Goal: Task Accomplishment & Management: Complete application form

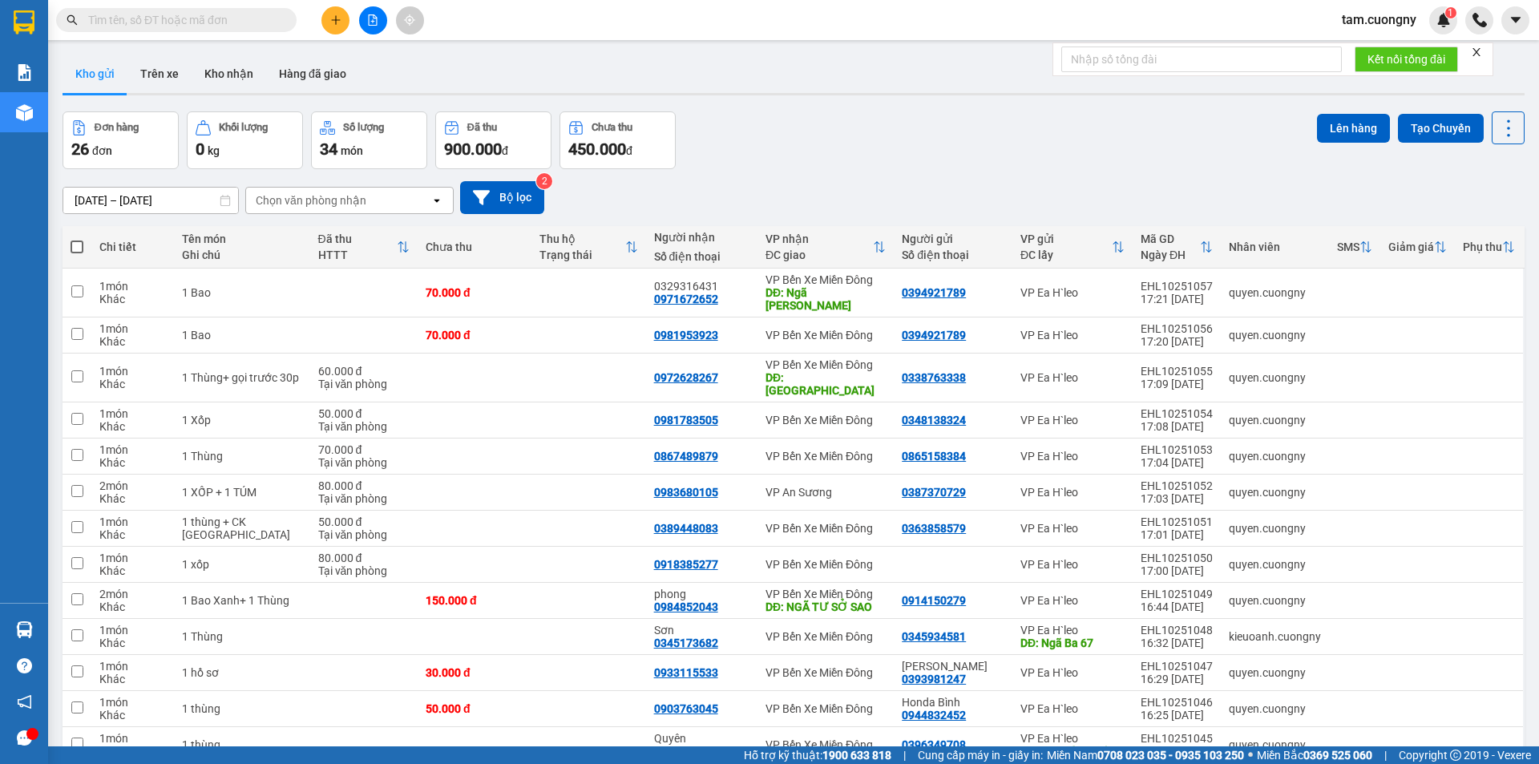
scroll to position [74, 0]
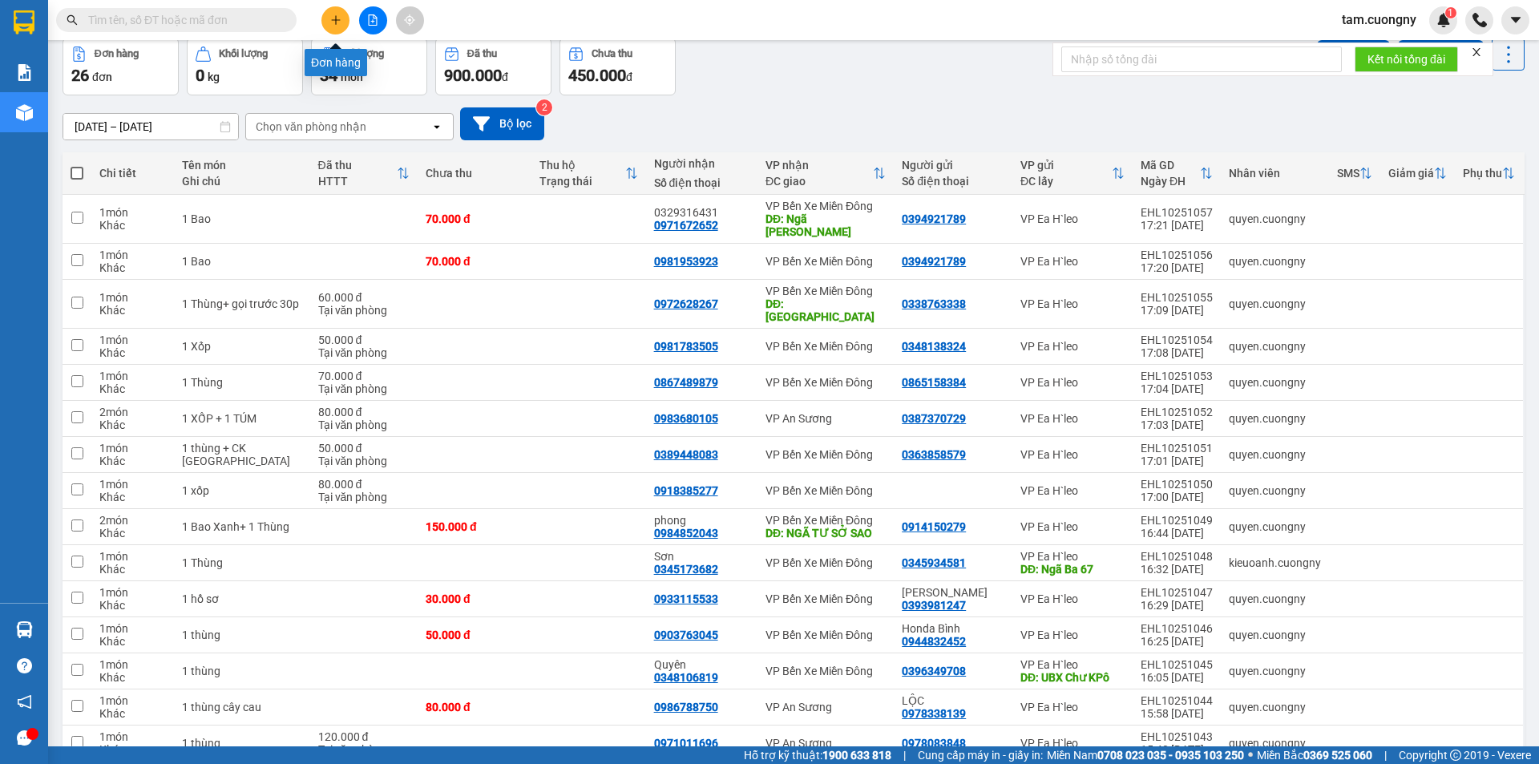
click at [336, 29] on button at bounding box center [335, 20] width 28 height 28
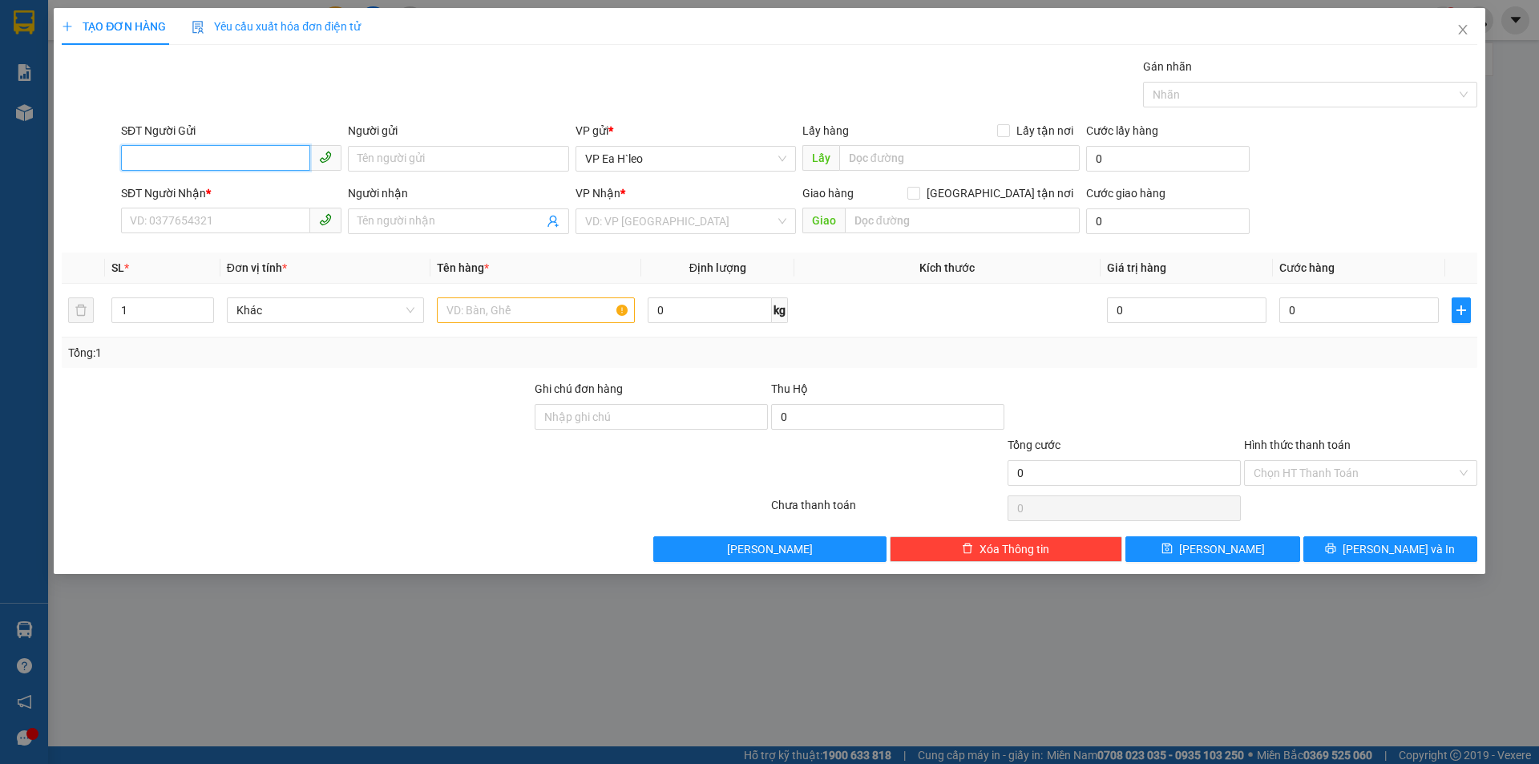
click at [212, 166] on input "SĐT Người Gửi" at bounding box center [215, 158] width 189 height 26
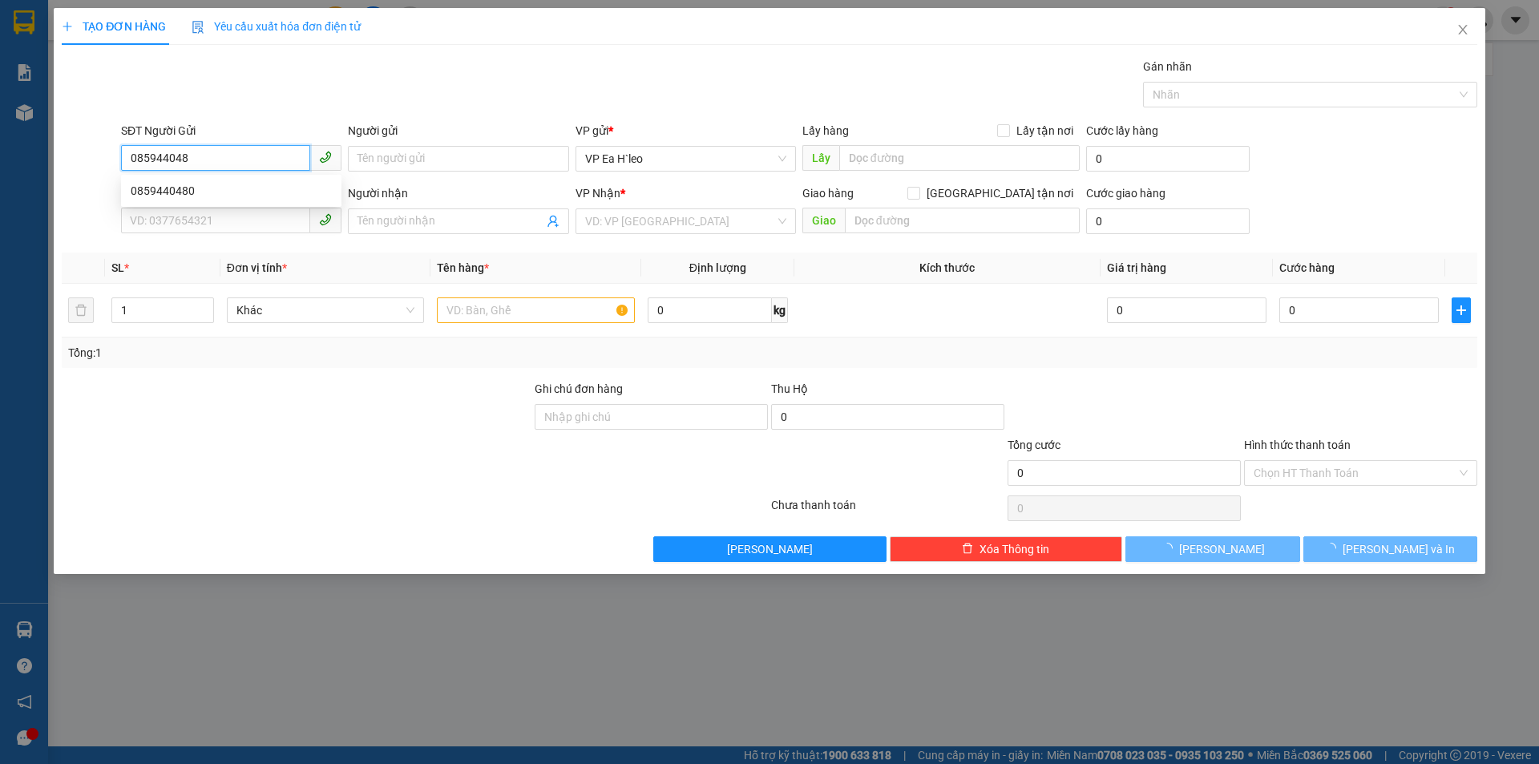
type input "0859440480"
click at [176, 189] on div "0859440480" at bounding box center [231, 191] width 201 height 18
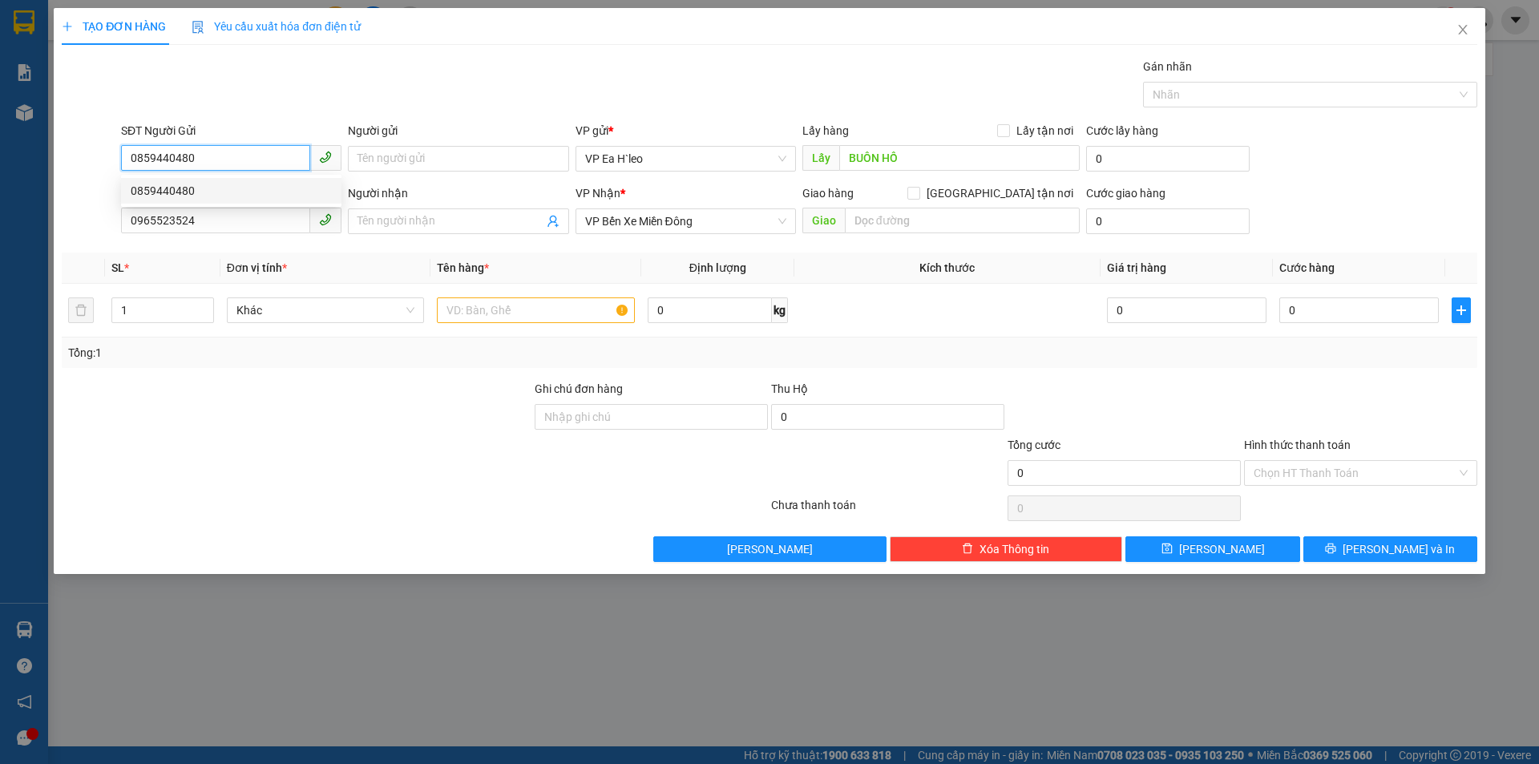
type input "BUÔN HỒ"
type input "0965523524"
click at [725, 228] on span "VP Bến Xe Miền Đông" at bounding box center [685, 221] width 201 height 24
type input "0859440480"
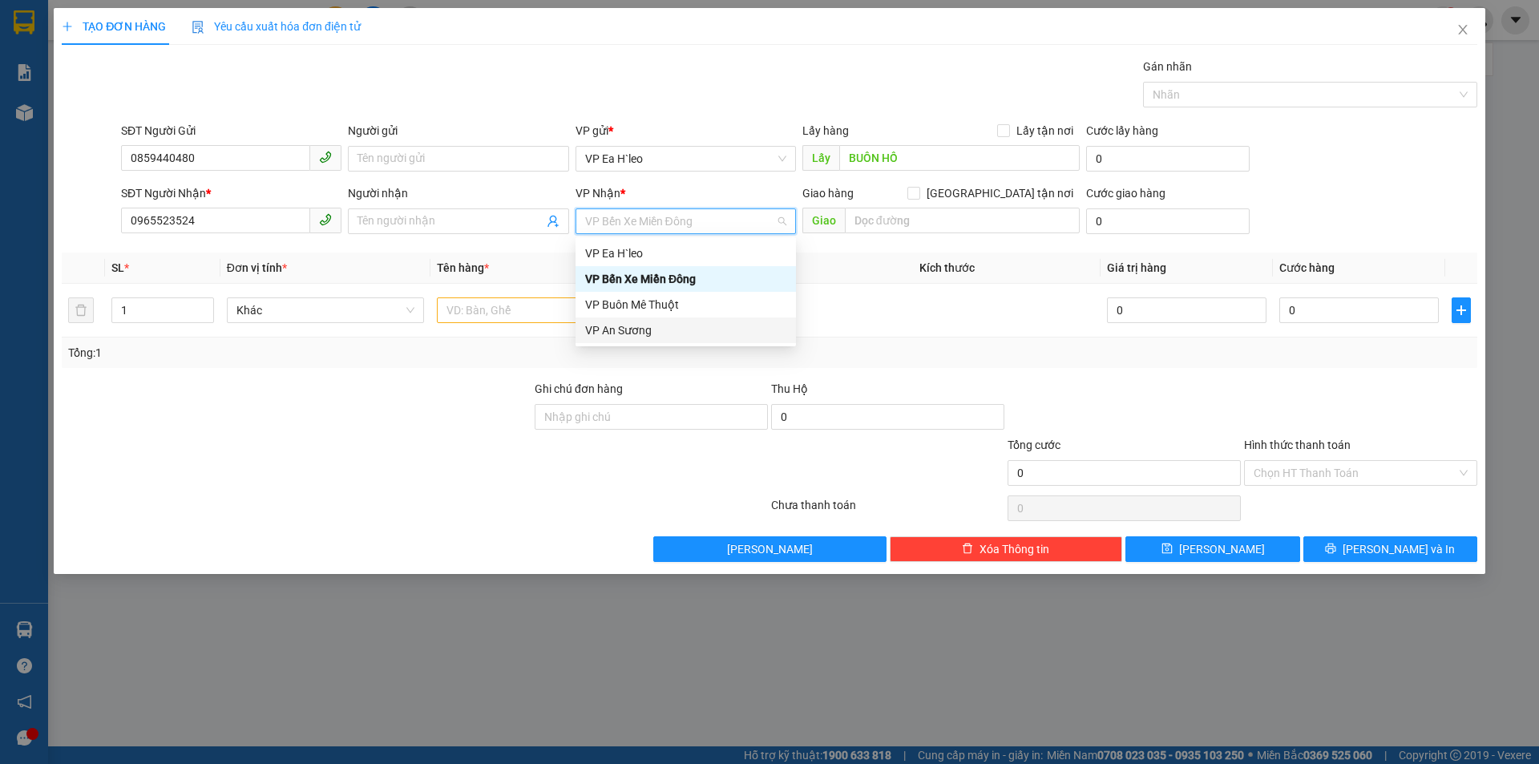
drag, startPoint x: 636, startPoint y: 330, endPoint x: 195, endPoint y: 208, distance: 457.6
click at [632, 329] on div "VP An Sương" at bounding box center [685, 330] width 201 height 18
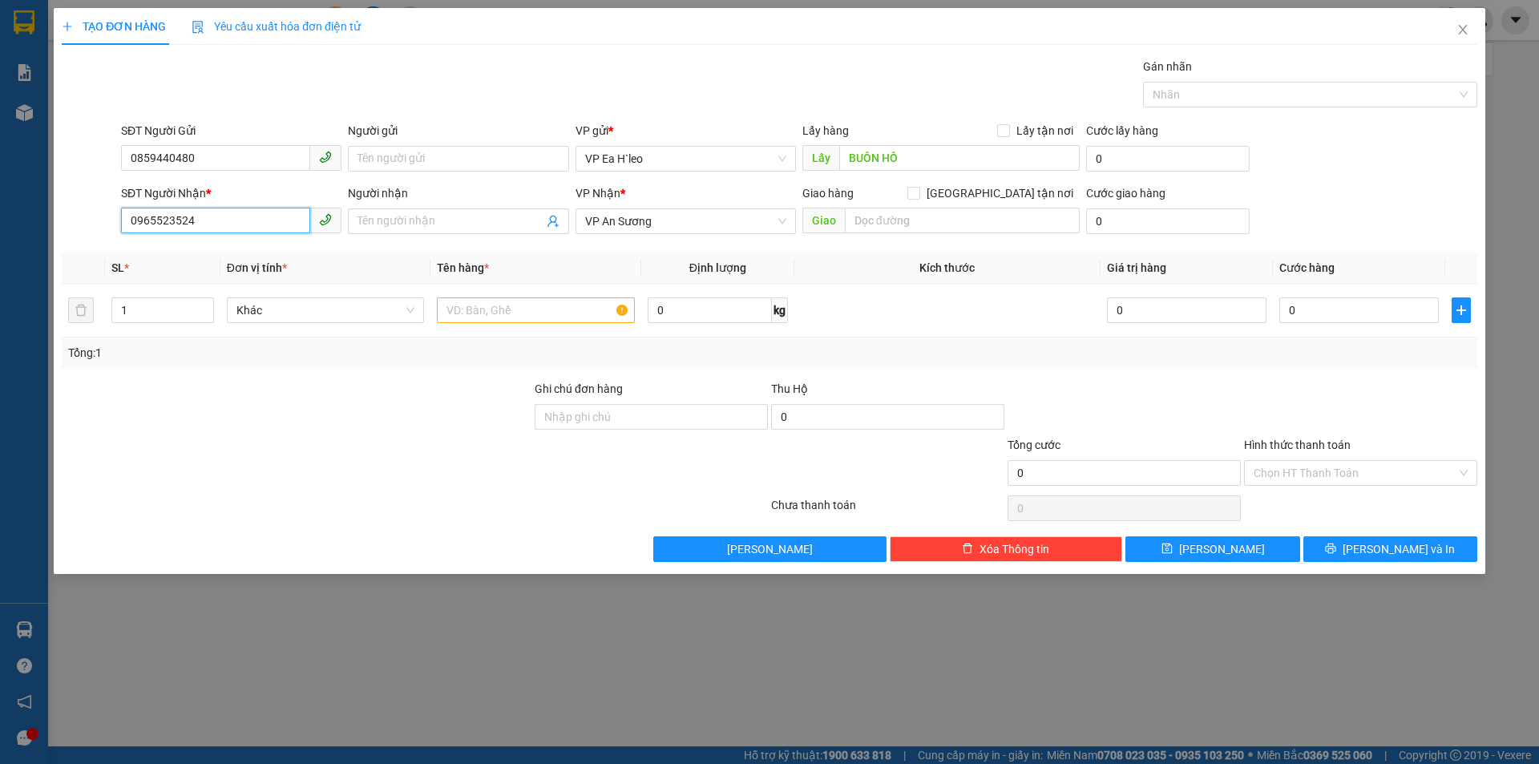
drag, startPoint x: 198, startPoint y: 218, endPoint x: 0, endPoint y: 242, distance: 199.4
click at [0, 252] on div "TẠO ĐƠN HÀNG Yêu cầu xuất hóa đơn điện tử Transit Pickup Surcharge Ids Transit …" at bounding box center [769, 382] width 1539 height 764
click at [236, 390] on div at bounding box center [296, 408] width 473 height 56
type input "C"
type input "cây xăng nông trang buôn hồ"
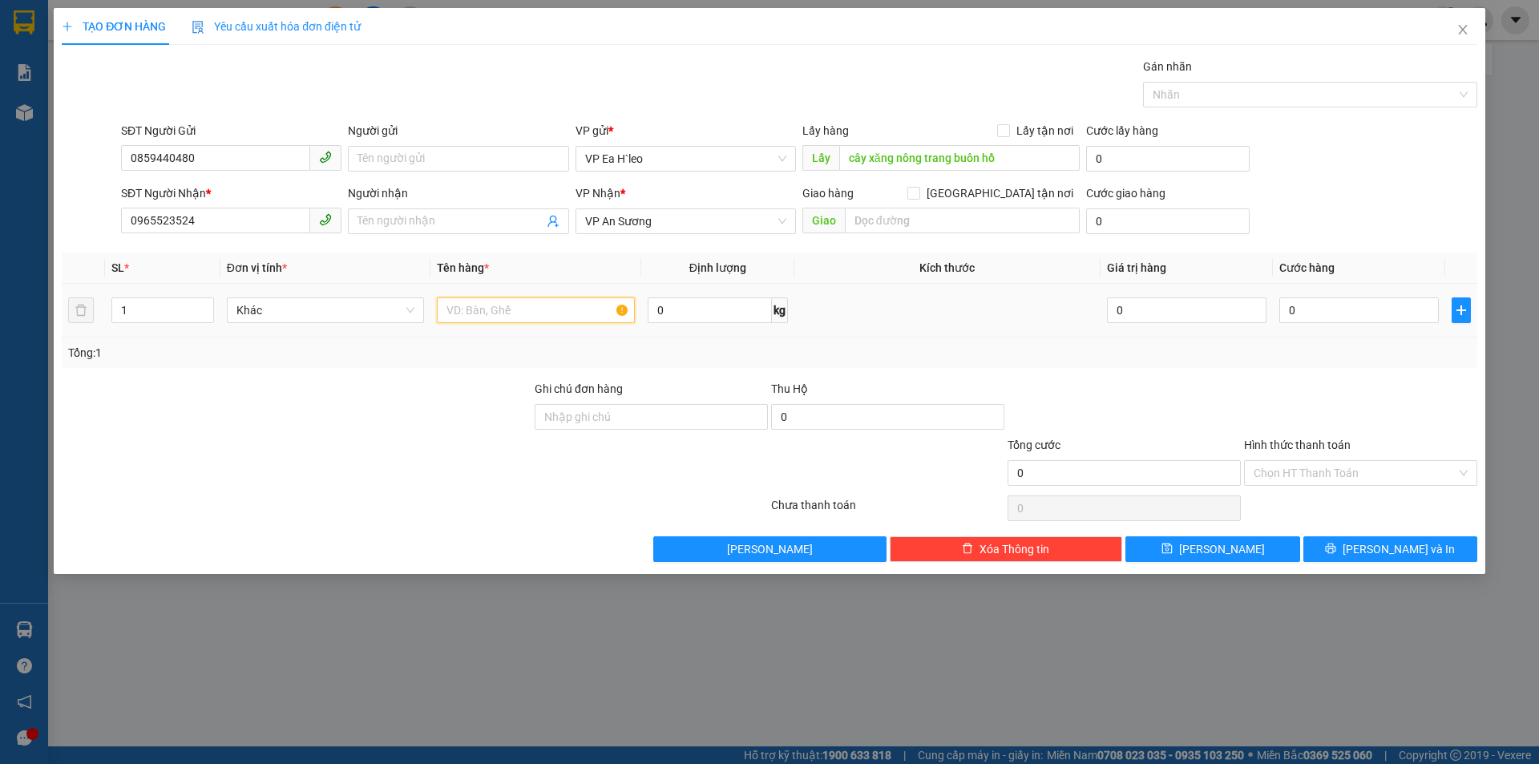
click at [590, 317] on input "text" at bounding box center [536, 310] width 198 height 26
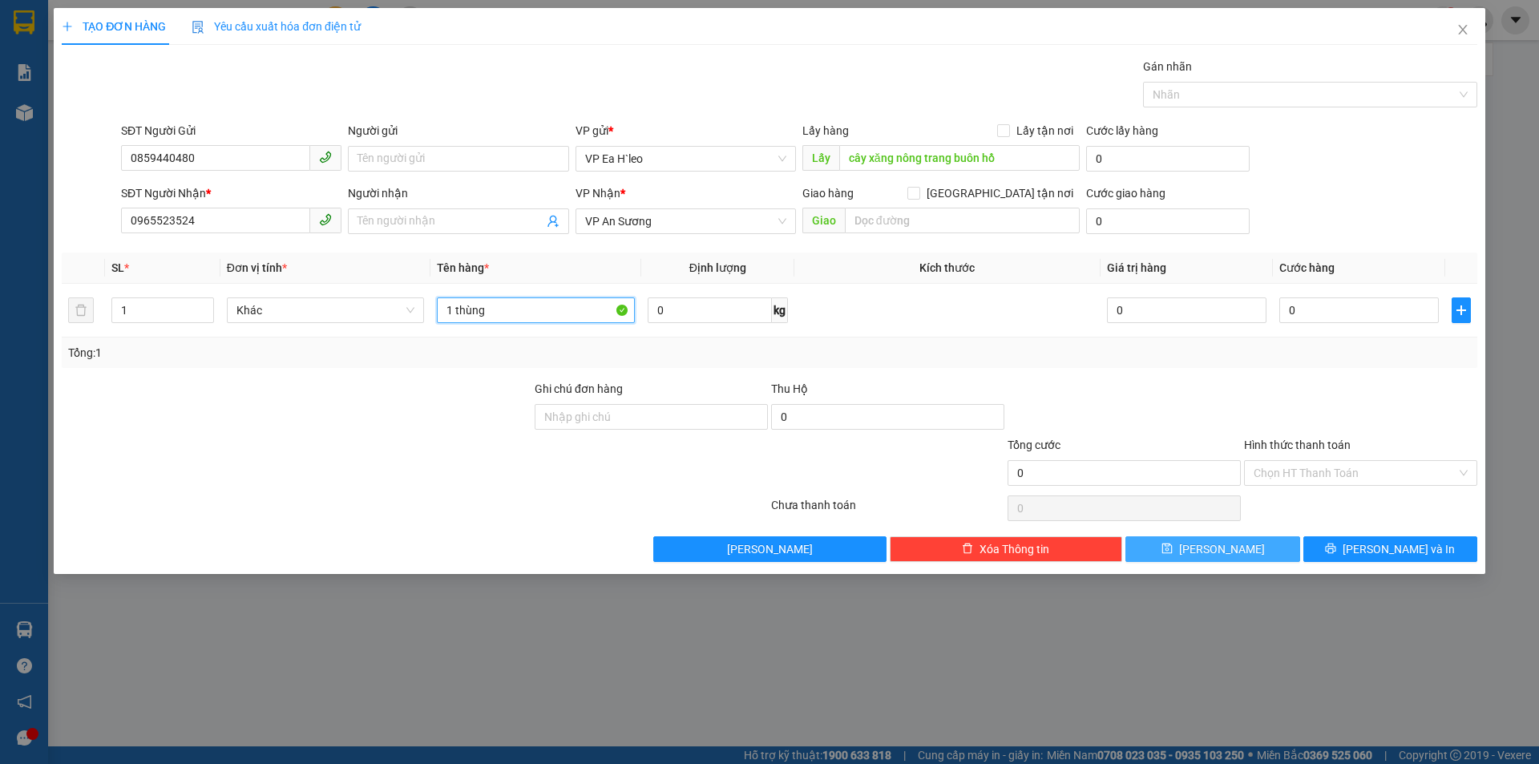
type input "1 thùng"
click at [1172, 552] on icon "save" at bounding box center [1166, 548] width 10 height 10
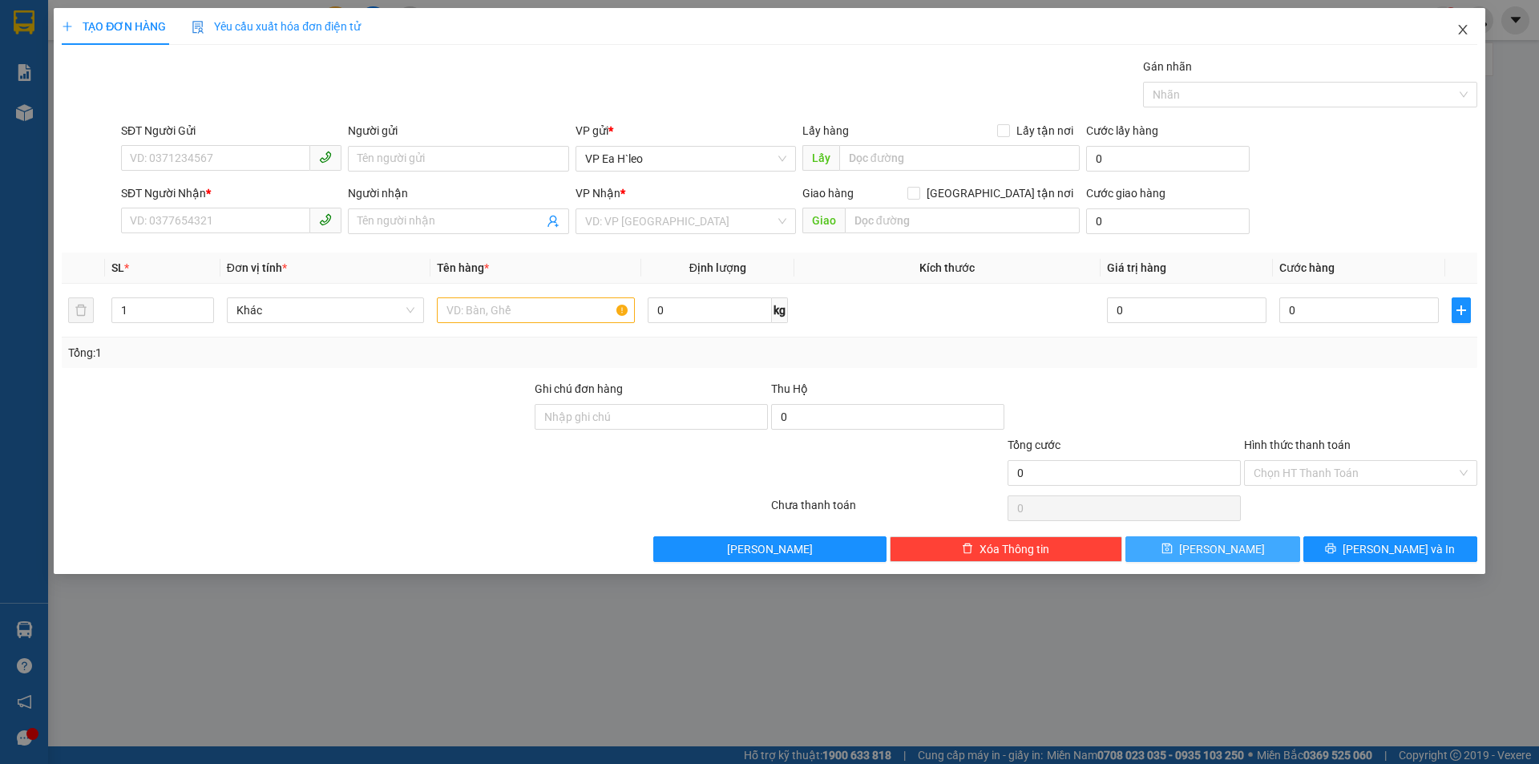
drag, startPoint x: 1464, startPoint y: 27, endPoint x: 388, endPoint y: 0, distance: 1076.0
click at [1447, 29] on span "Close" at bounding box center [1462, 30] width 45 height 45
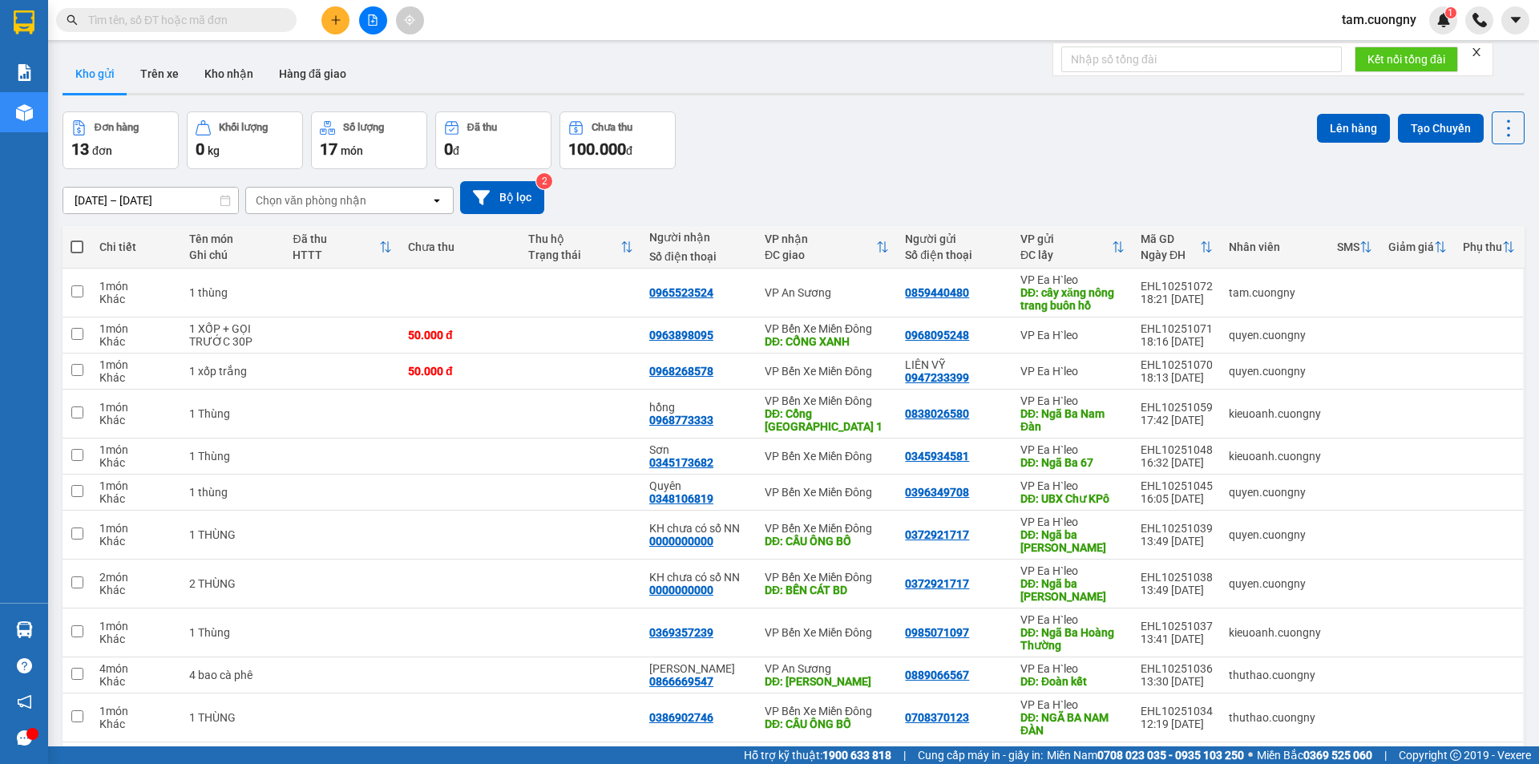
click at [228, 20] on input "text" at bounding box center [182, 20] width 189 height 18
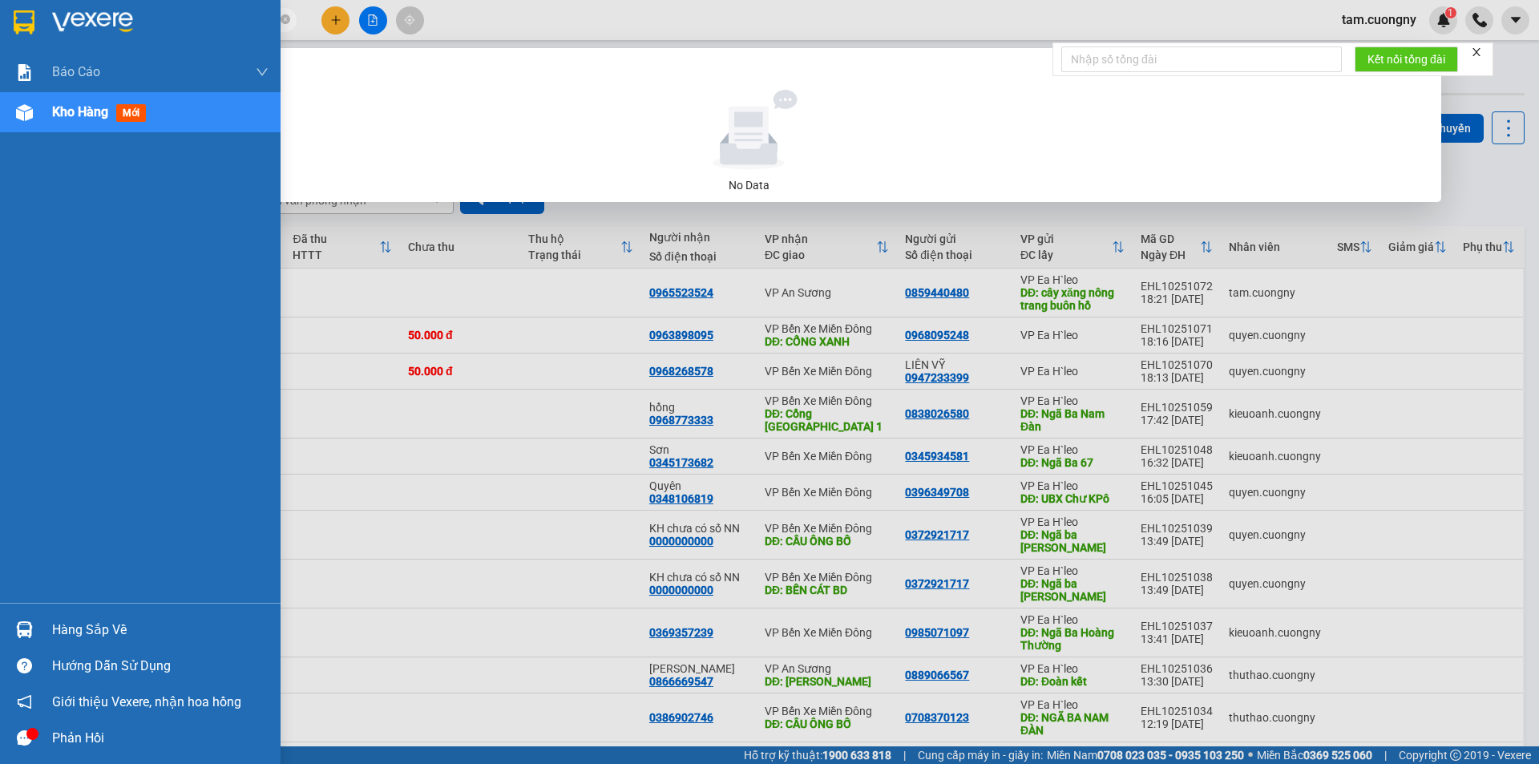
drag, startPoint x: 151, startPoint y: 20, endPoint x: 0, endPoint y: 22, distance: 151.5
click at [0, 21] on section "Kết quả tìm kiếm ( 0 ) Bộ lọc No Data 039545019 tam.cuongny 1 Báo cáo Báo cáo d…" at bounding box center [769, 382] width 1539 height 764
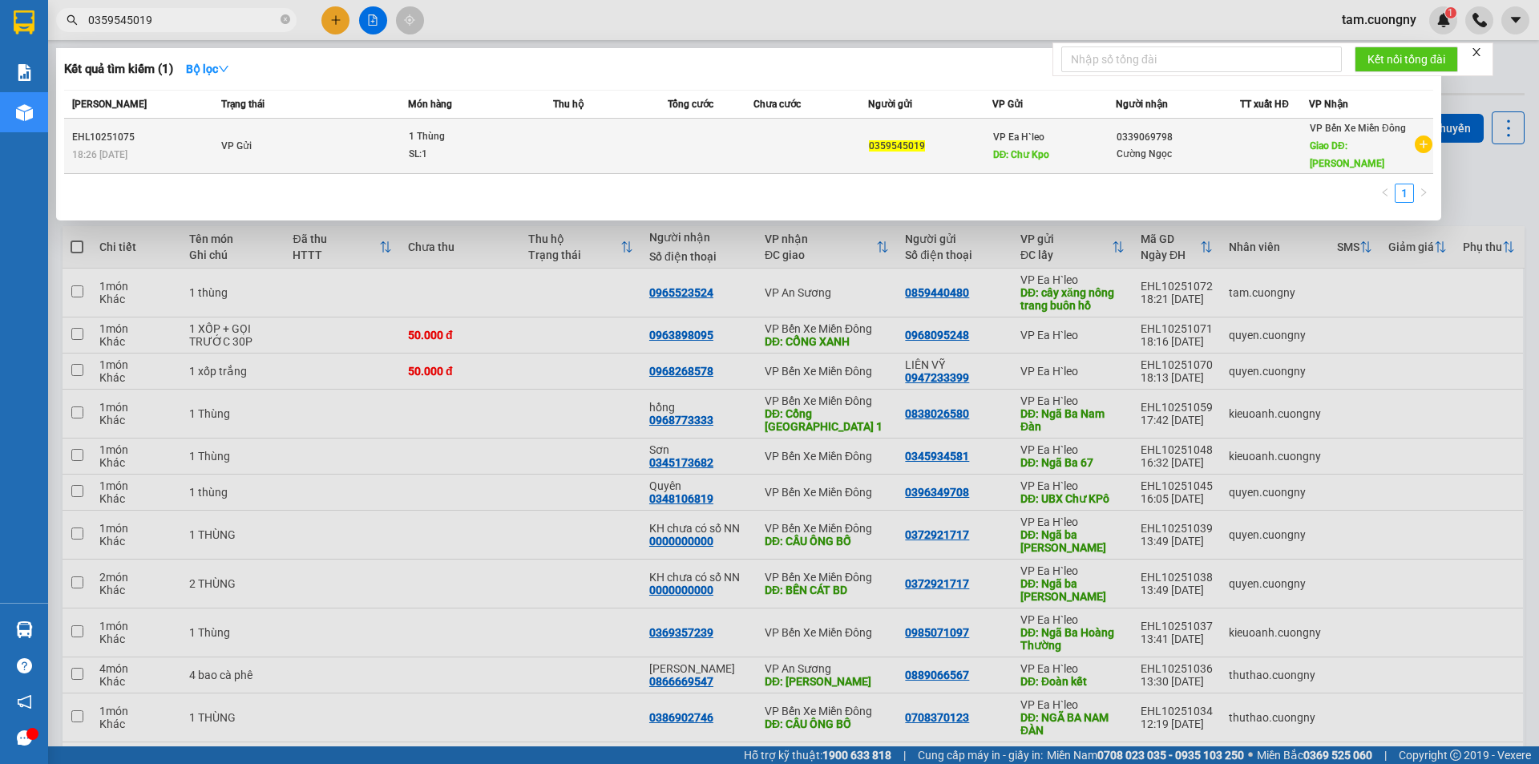
type input "0359545019"
click at [658, 163] on td at bounding box center [610, 146] width 115 height 55
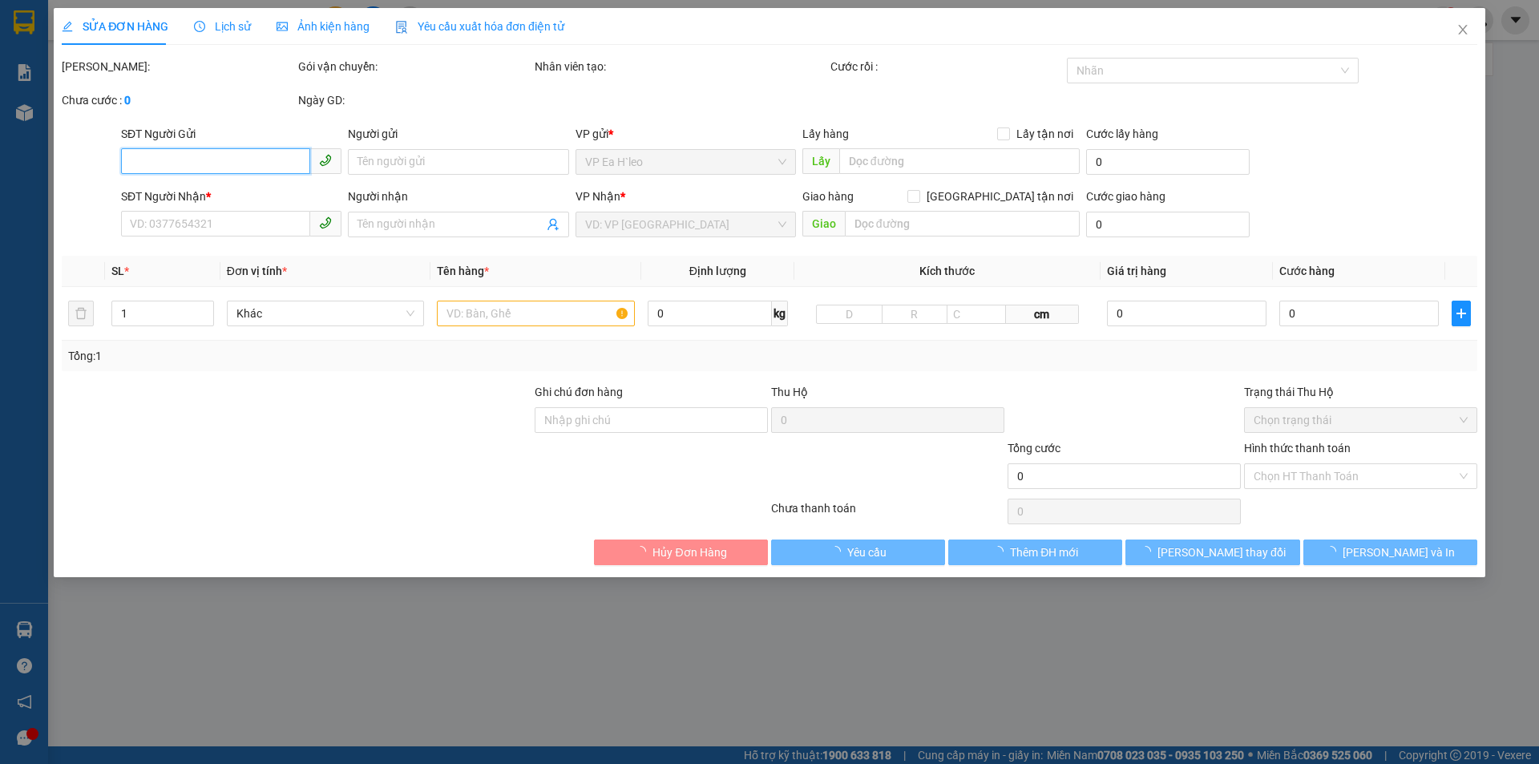
type input "0359545019"
type input "Chư Kpo"
type input "0339069798"
type input "Cường Ngọc"
type input "Ngã [PERSON_NAME]"
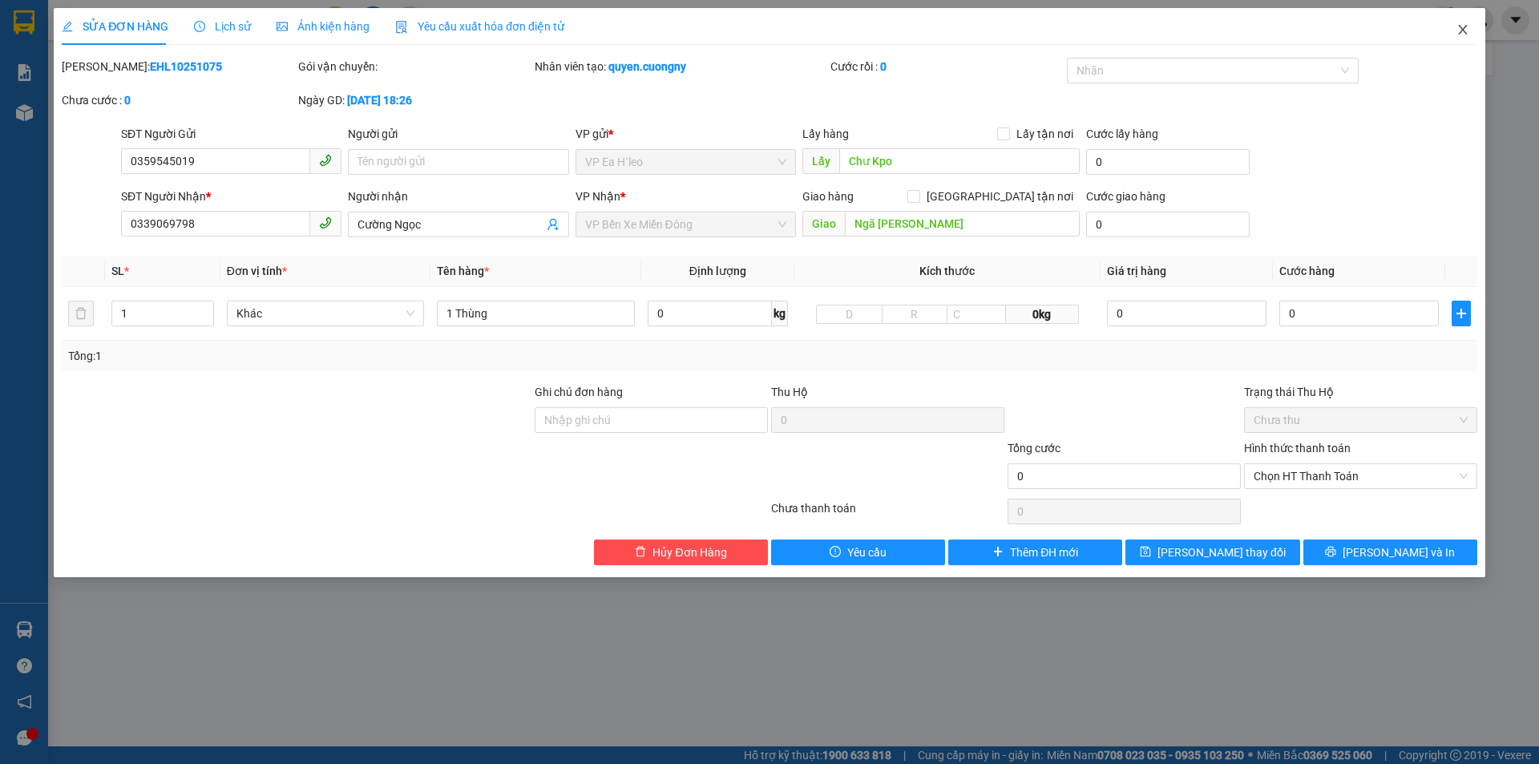
click at [1467, 27] on icon "close" at bounding box center [1462, 29] width 13 height 13
